Goal: Contribute content

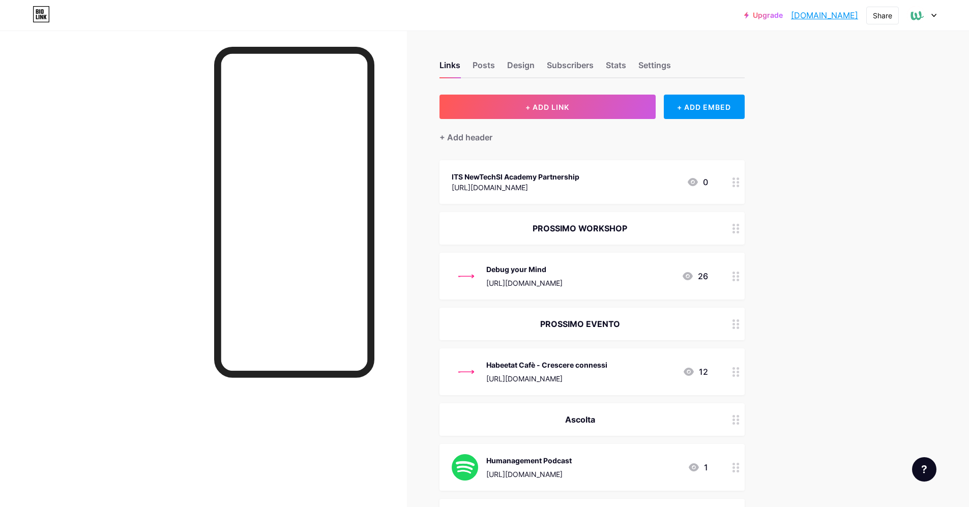
click at [380, 301] on div at bounding box center [203, 284] width 407 height 507
click at [392, 287] on div at bounding box center [203, 284] width 407 height 507
click at [563, 100] on button "+ ADD LINK" at bounding box center [547, 107] width 216 height 24
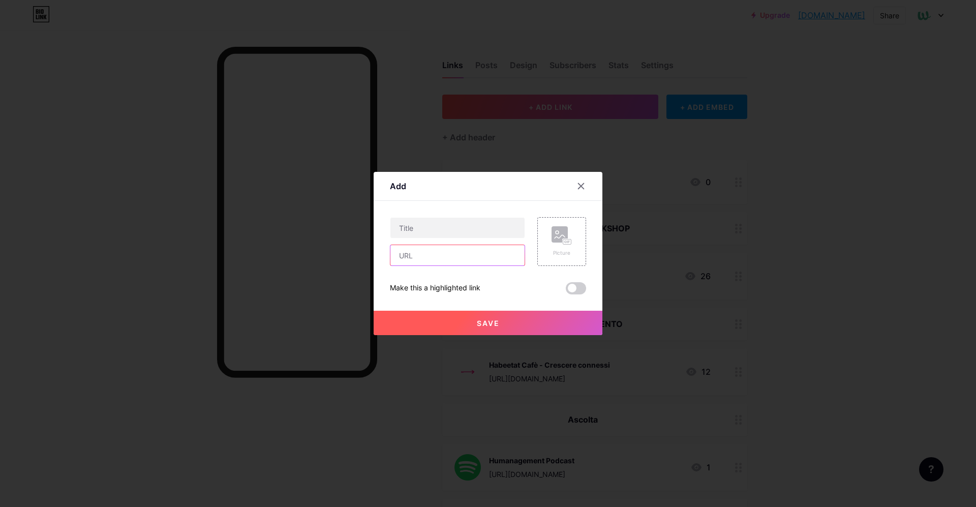
click at [422, 264] on input "text" at bounding box center [458, 255] width 134 height 20
paste input "[URL][DOMAIN_NAME]"
type input "[URL][DOMAIN_NAME]"
click at [449, 230] on input "text" at bounding box center [458, 228] width 134 height 20
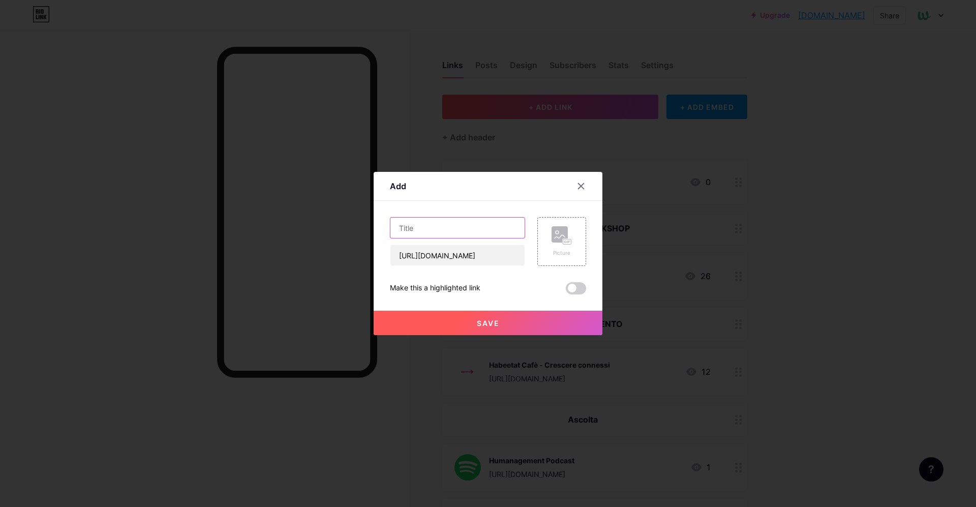
scroll to position [0, 0]
click at [399, 228] on input "Come costruire un team" at bounding box center [458, 228] width 134 height 20
click at [399, 230] on input "Leggi l'articolo - Come costruire un team" at bounding box center [458, 228] width 134 height 20
drag, startPoint x: 431, startPoint y: 229, endPoint x: 686, endPoint y: 237, distance: 255.9
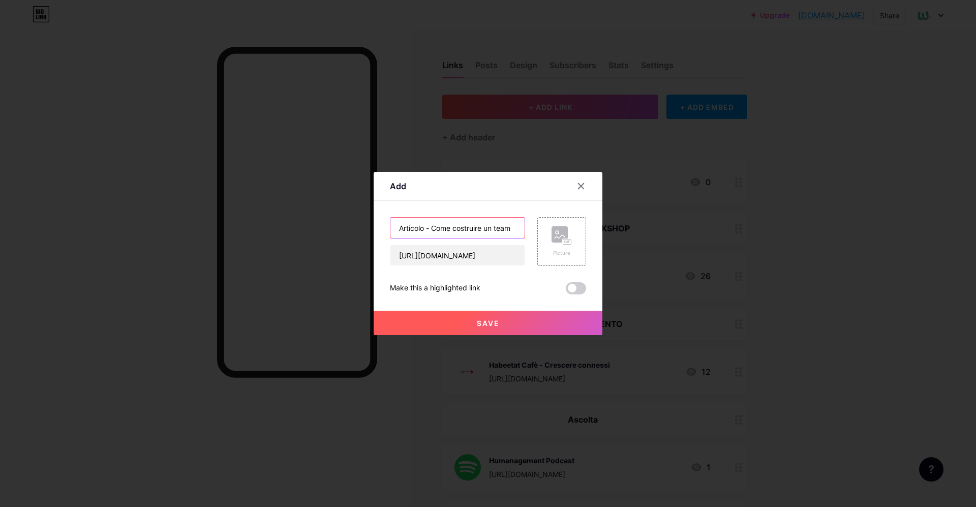
click at [685, 235] on div "Add Content YouTube Play YouTube video without leaving your page. ADD Vimeo Pla…" at bounding box center [488, 253] width 976 height 507
click at [441, 232] on input "Articolo - Team Building e Collaborazione" at bounding box center [458, 228] width 134 height 20
click at [440, 231] on input "Articolo - Team Building e Collaborazione" at bounding box center [458, 228] width 134 height 20
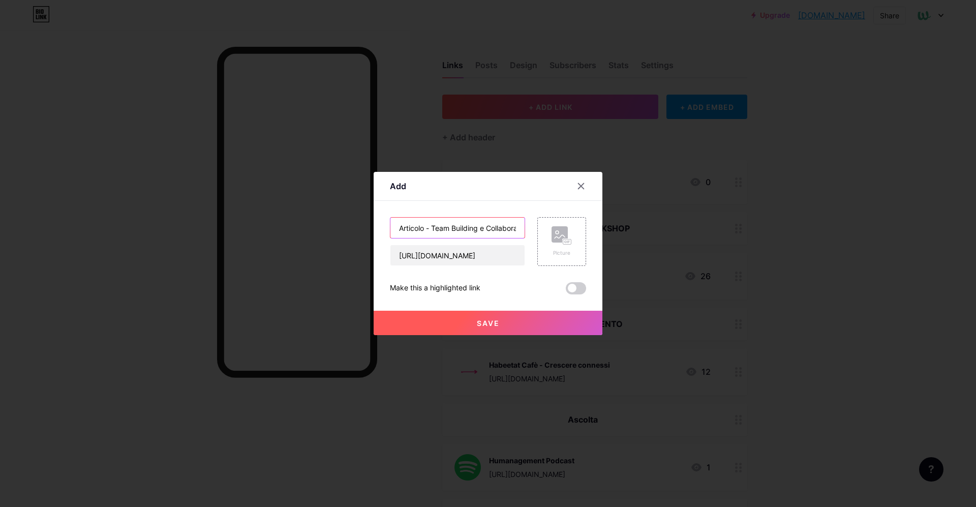
click at [440, 231] on input "Articolo - Team Building e Collaborazione" at bounding box center [458, 228] width 134 height 20
paste input "collaborazione: costruire connessioni, superare ostacoli"
type input "Articolo - Team Building e collaborazione: costruire connessioni, superare osta…"
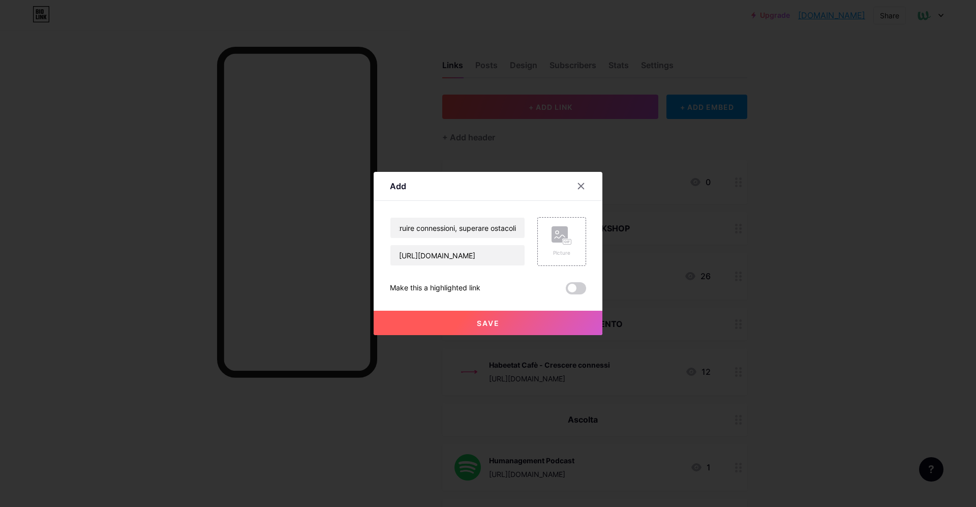
click at [465, 319] on button "Save" at bounding box center [488, 323] width 229 height 24
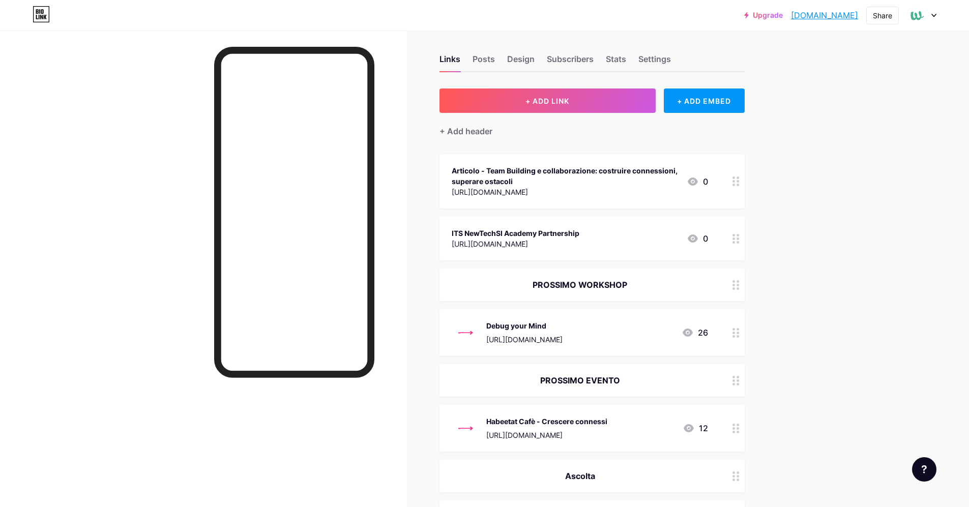
scroll to position [0, 0]
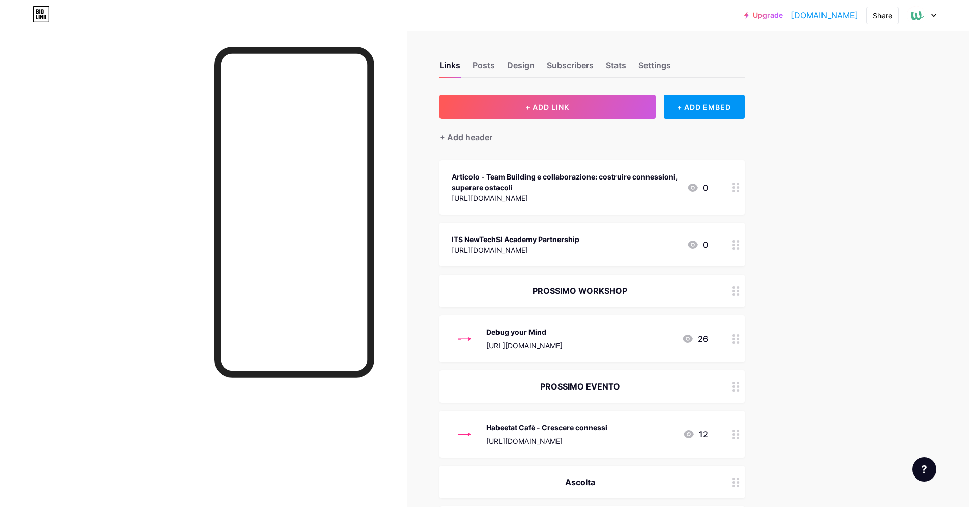
click at [573, 184] on div "Articolo - Team Building e collaborazione: costruire connessioni, superare osta…" at bounding box center [565, 181] width 227 height 21
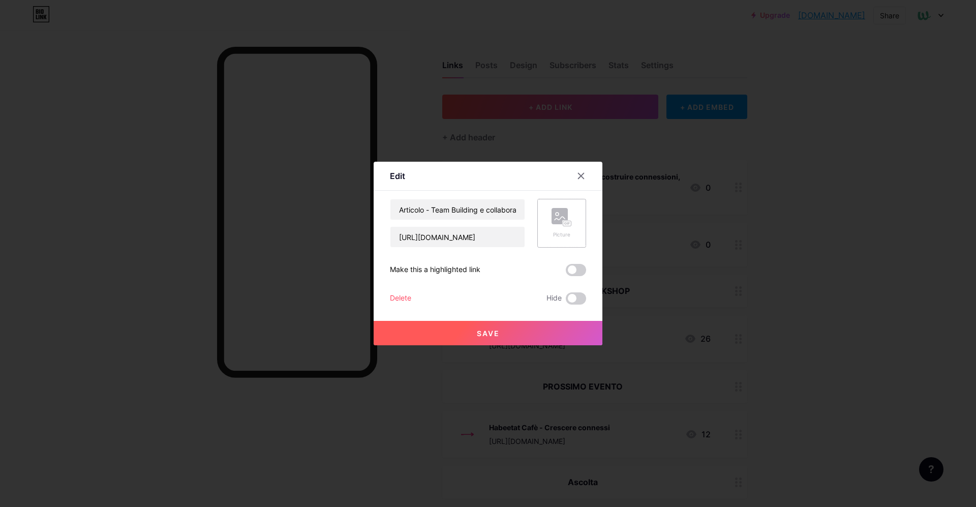
click at [567, 214] on rect at bounding box center [560, 216] width 16 height 16
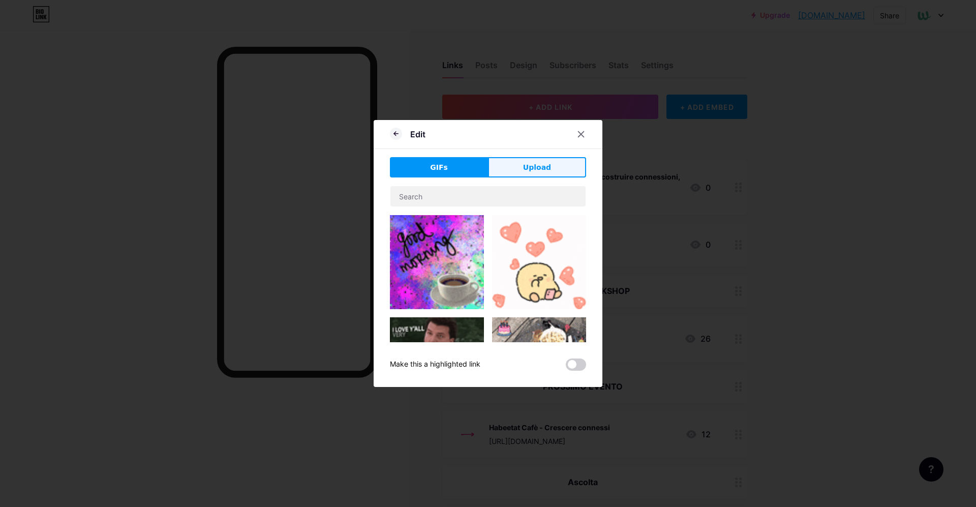
click at [527, 169] on span "Upload" at bounding box center [537, 167] width 28 height 11
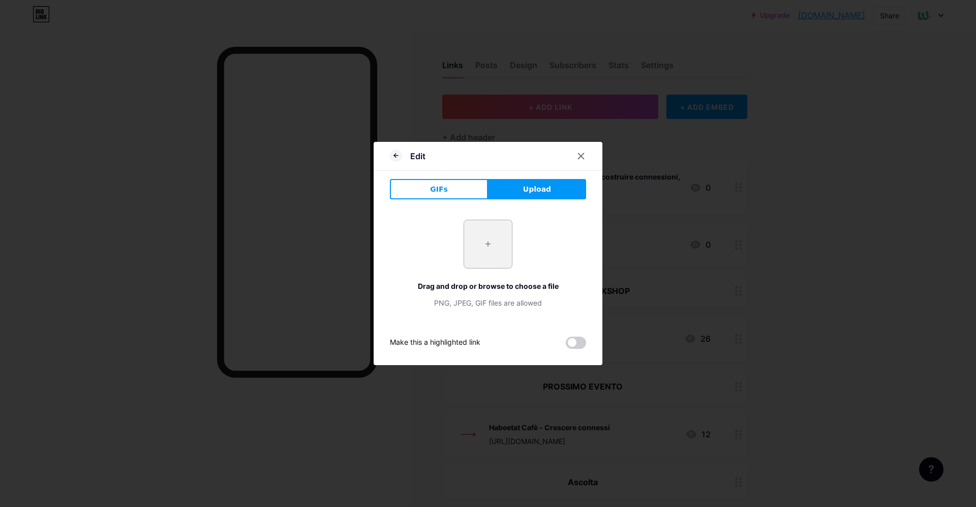
click at [501, 229] on input "file" at bounding box center [488, 244] width 48 height 48
type input "C:\fakepath\logo-black.png"
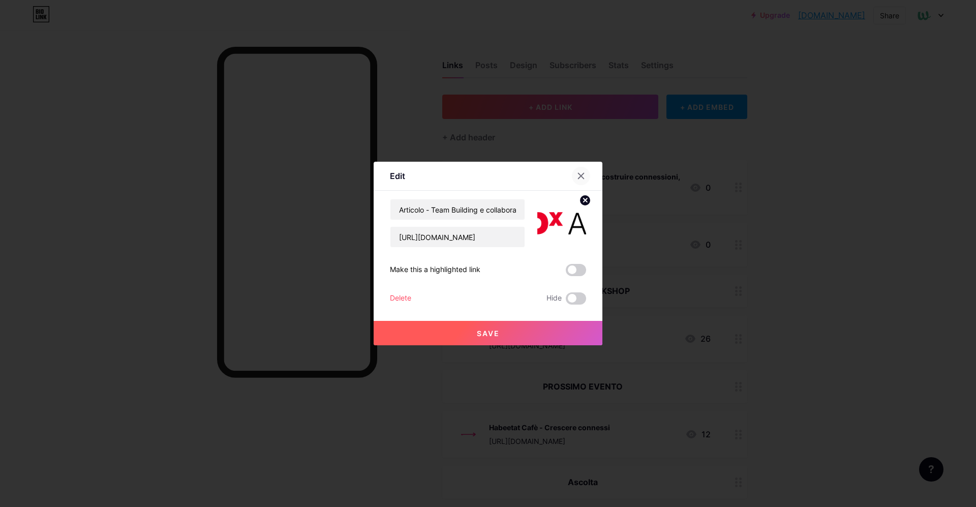
click at [583, 176] on icon at bounding box center [581, 176] width 8 height 8
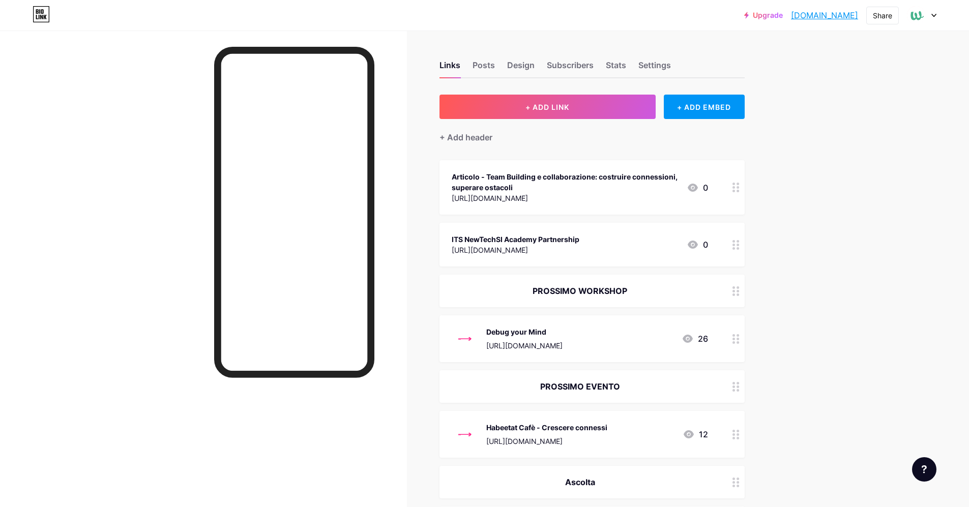
click at [529, 190] on div "Articolo - Team Building e collaborazione: costruire connessioni, superare osta…" at bounding box center [565, 181] width 227 height 21
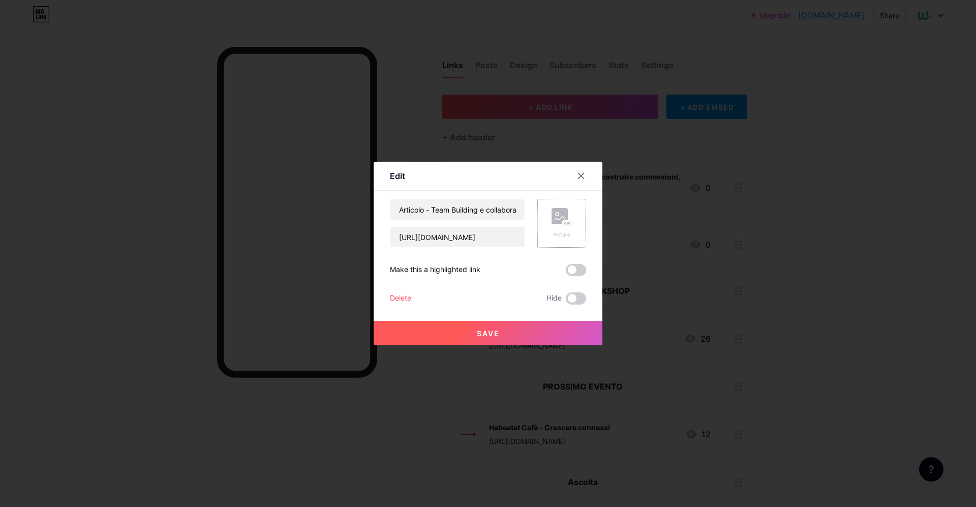
click at [557, 228] on div "Picture" at bounding box center [562, 223] width 20 height 31
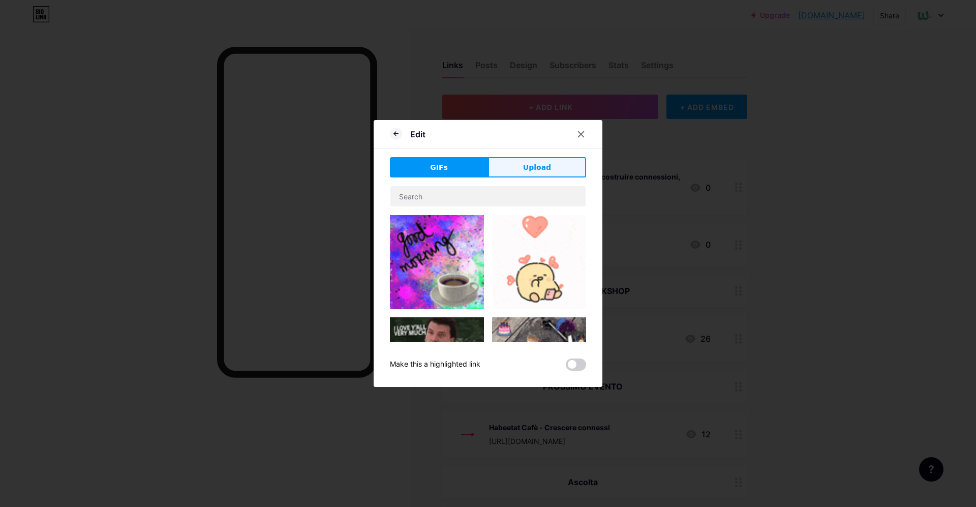
click at [530, 159] on button "Upload" at bounding box center [537, 167] width 98 height 20
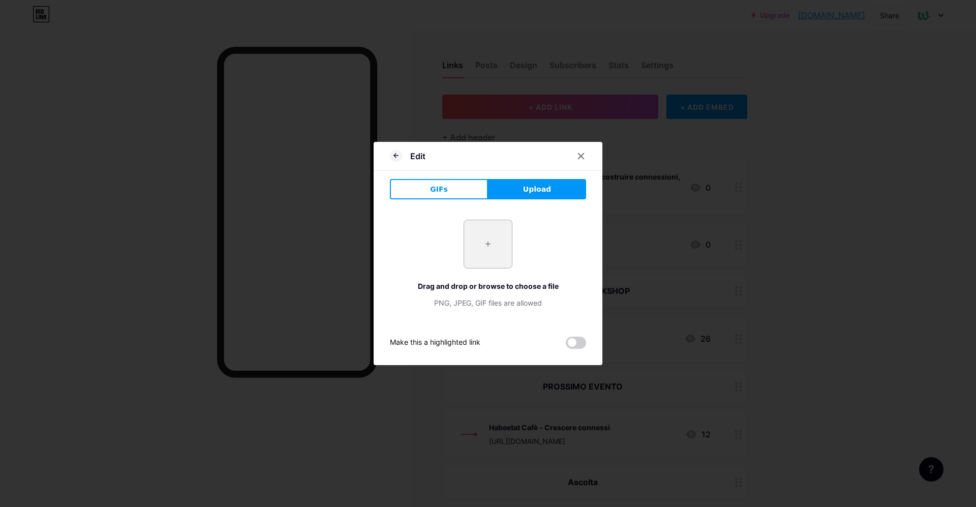
click at [476, 238] on input "file" at bounding box center [488, 244] width 48 height 48
type input "C:\fakepath\images.png"
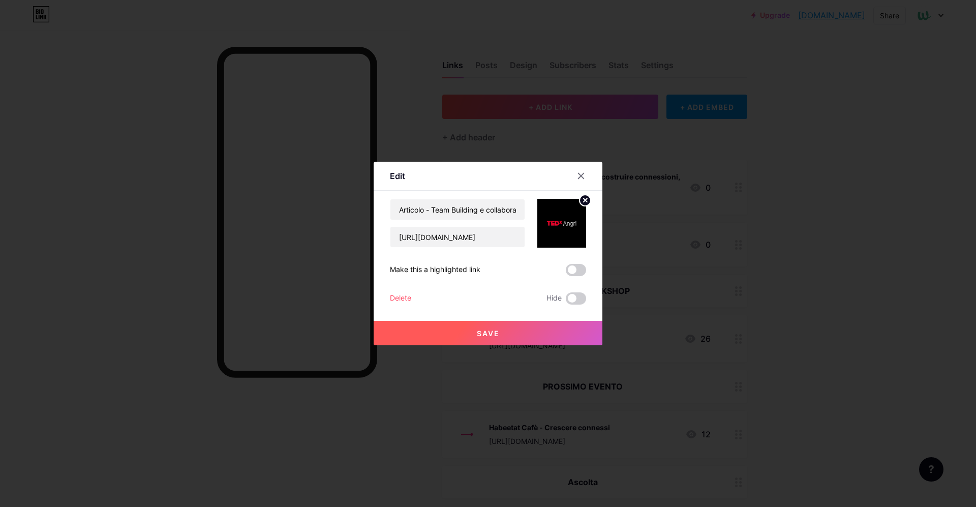
click at [532, 330] on button "Save" at bounding box center [488, 333] width 229 height 24
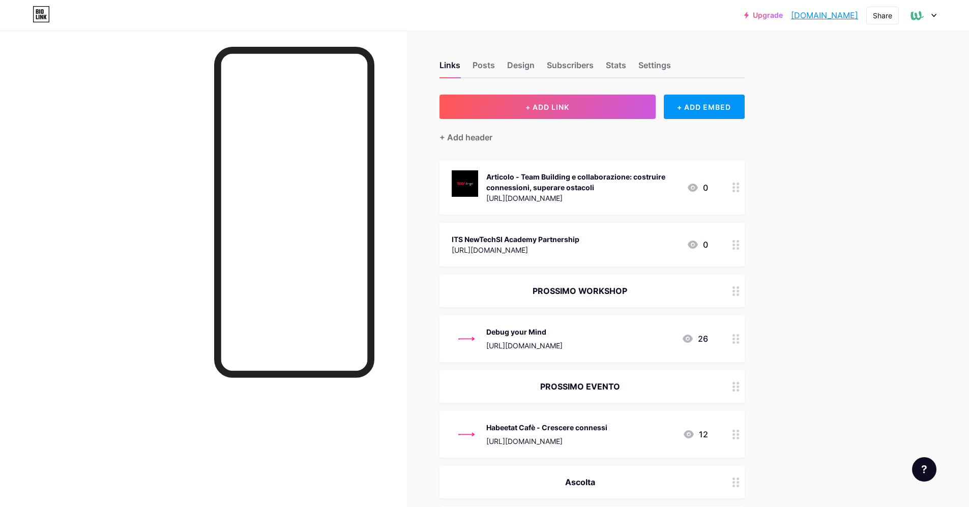
click at [840, 17] on link "[DOMAIN_NAME]" at bounding box center [824, 15] width 67 height 12
